Goal: Find specific page/section: Find specific page/section

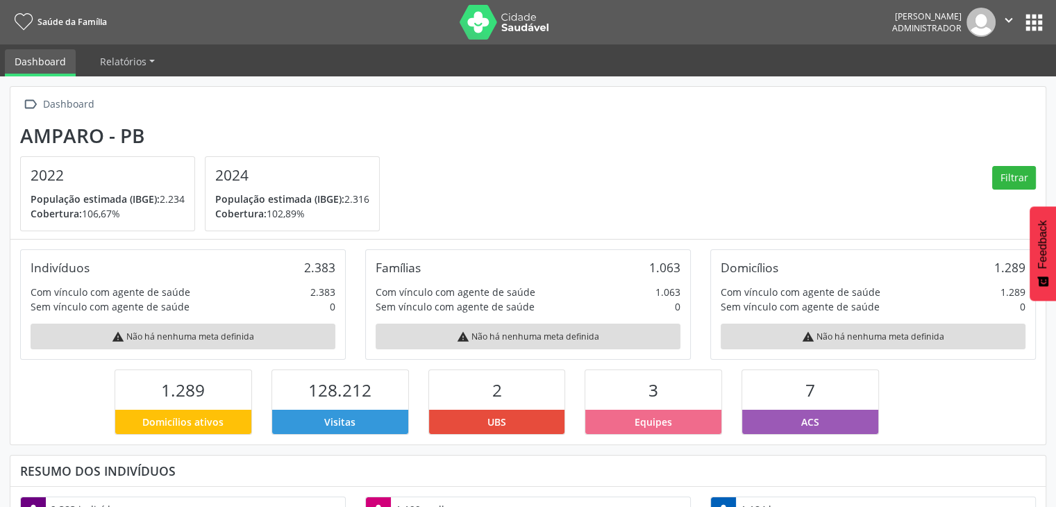
click at [1027, 23] on button "apps" at bounding box center [1034, 22] width 24 height 24
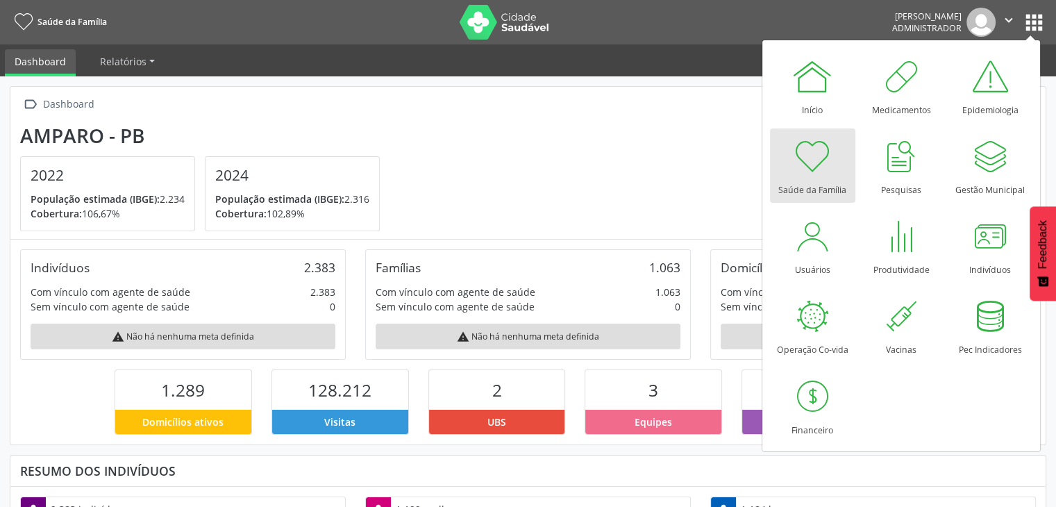
click at [943, 257] on div "Início Medicamentos Epidemiologia Saúde da Família Pesquisas Gestão Municipal U…" at bounding box center [901, 245] width 263 height 401
click at [973, 253] on div at bounding box center [990, 236] width 42 height 42
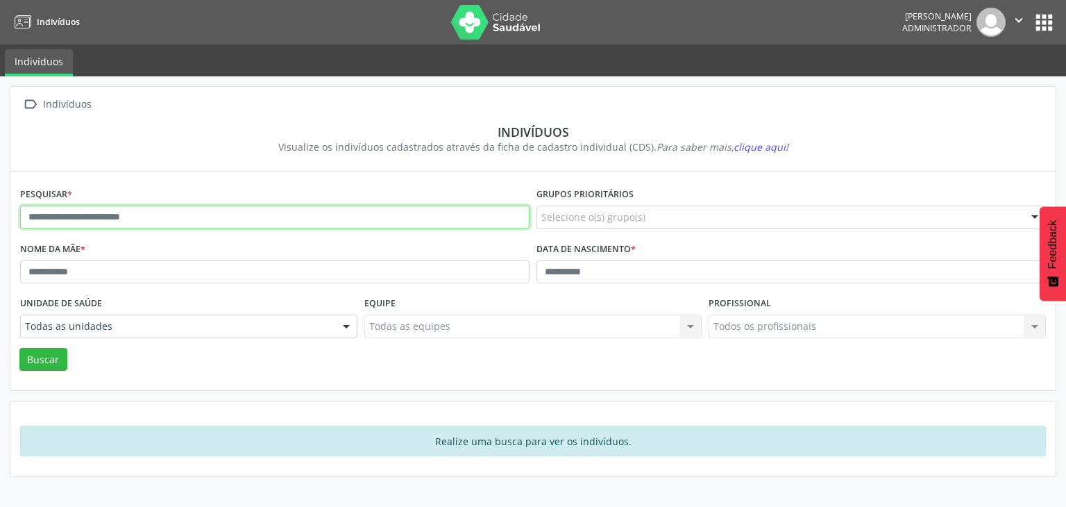
drag, startPoint x: 325, startPoint y: 213, endPoint x: 353, endPoint y: 209, distance: 28.1
click at [329, 213] on input "text" at bounding box center [274, 217] width 509 height 24
click at [19, 348] on button "Buscar" at bounding box center [43, 360] width 48 height 24
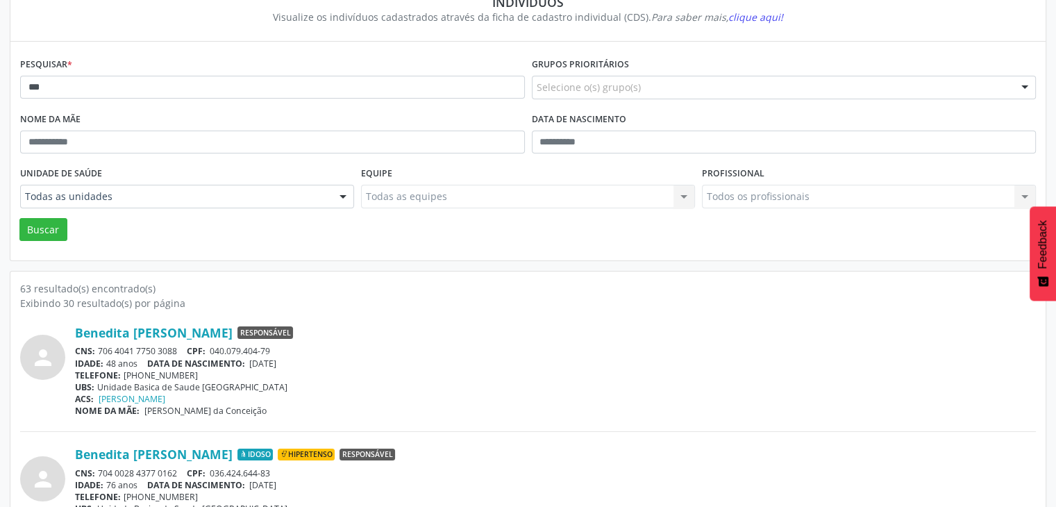
scroll to position [139, 0]
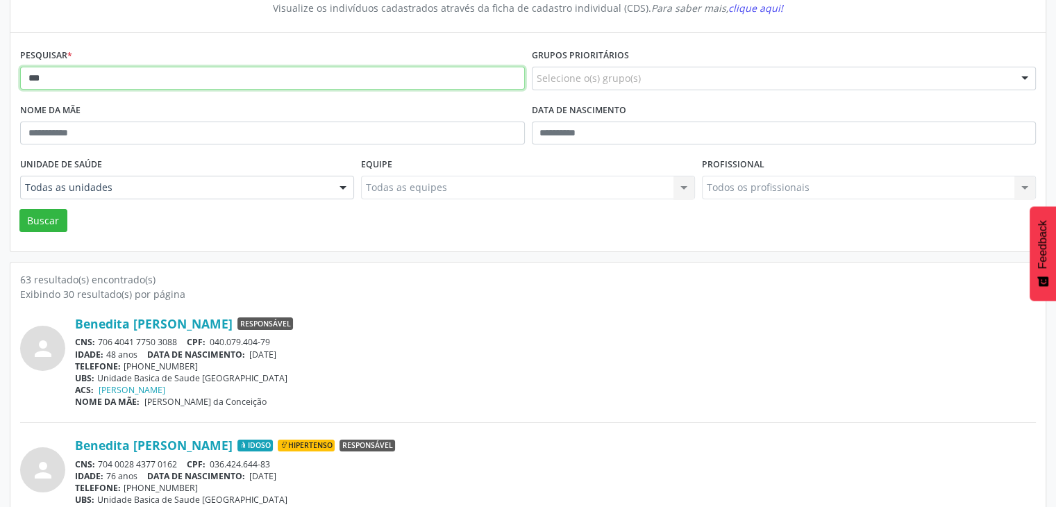
click at [159, 79] on input "***" at bounding box center [272, 79] width 505 height 24
type input "******"
click at [19, 209] on button "Buscar" at bounding box center [43, 221] width 48 height 24
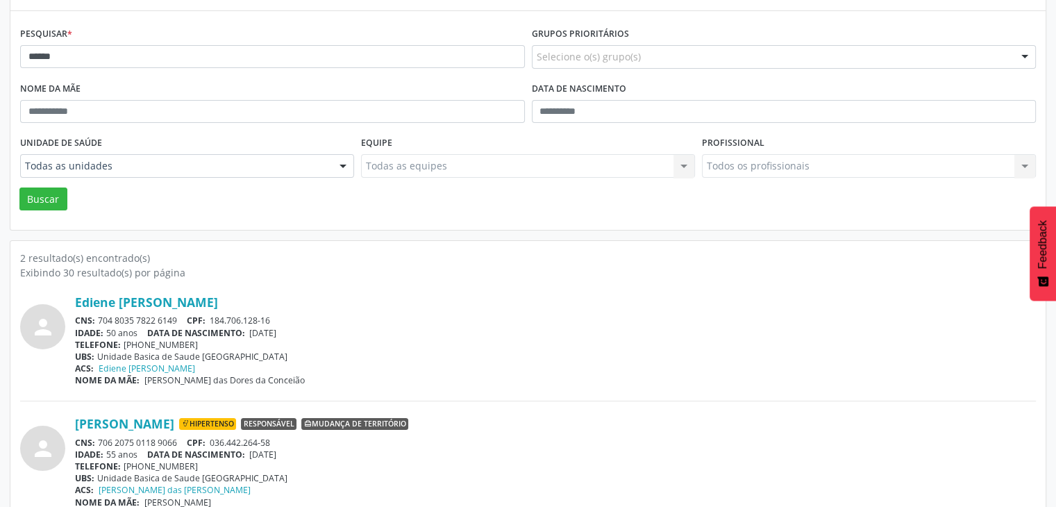
scroll to position [180, 0]
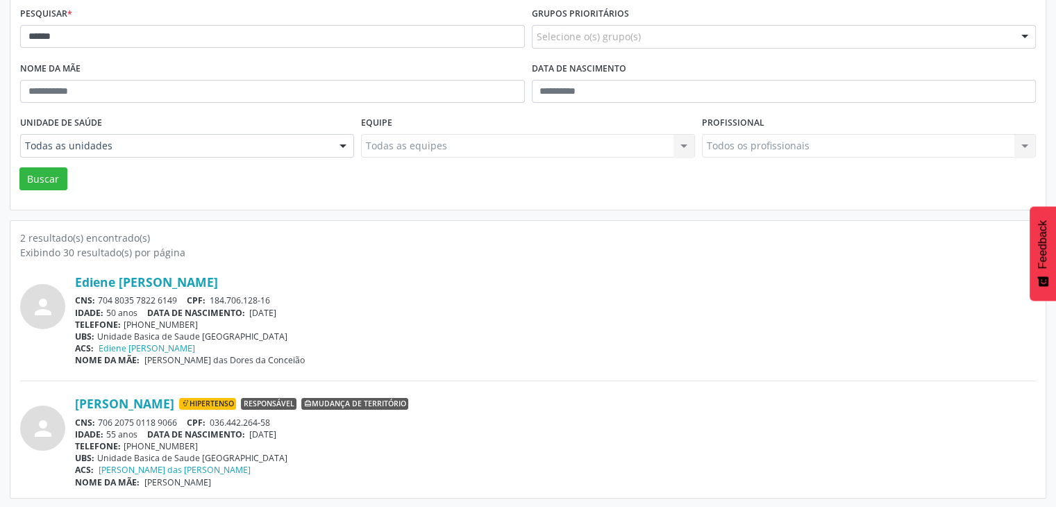
click at [189, 271] on div "person [PERSON_NAME] CNS: 704 8035 7822 6149 CPF: 184.706.128-16 IDADE: 50 anos…" at bounding box center [527, 374] width 1015 height 228
click at [181, 275] on link "Ediene [PERSON_NAME]" at bounding box center [146, 281] width 143 height 15
